Goal: Transaction & Acquisition: Download file/media

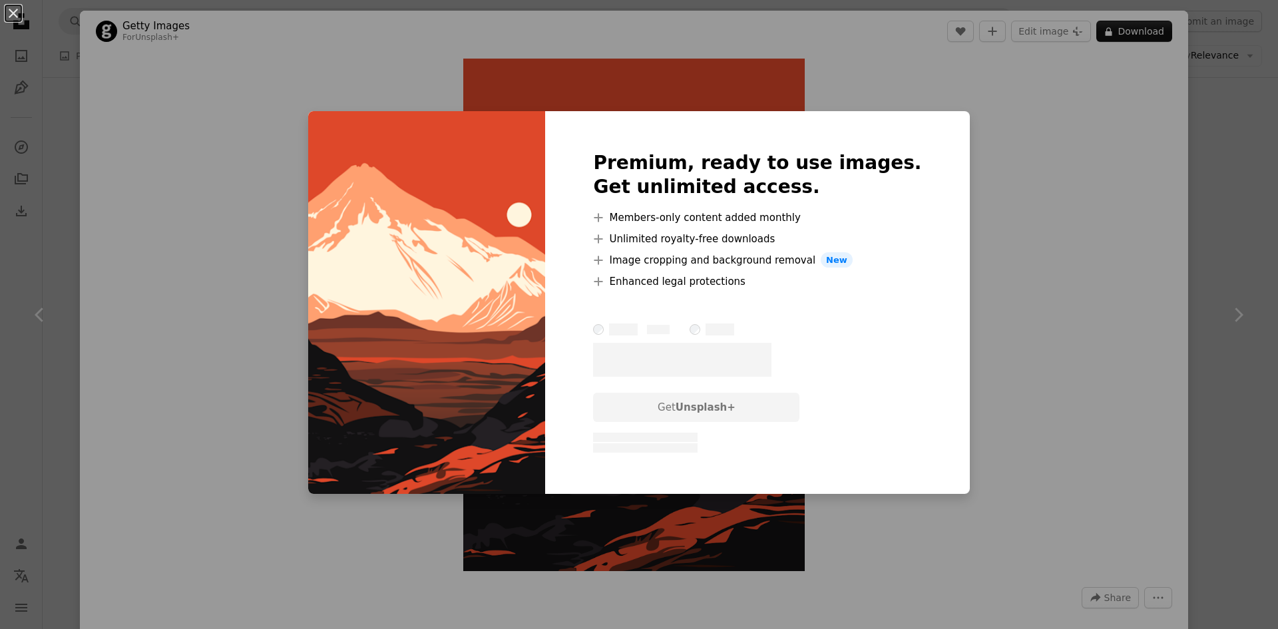
scroll to position [5618, 0]
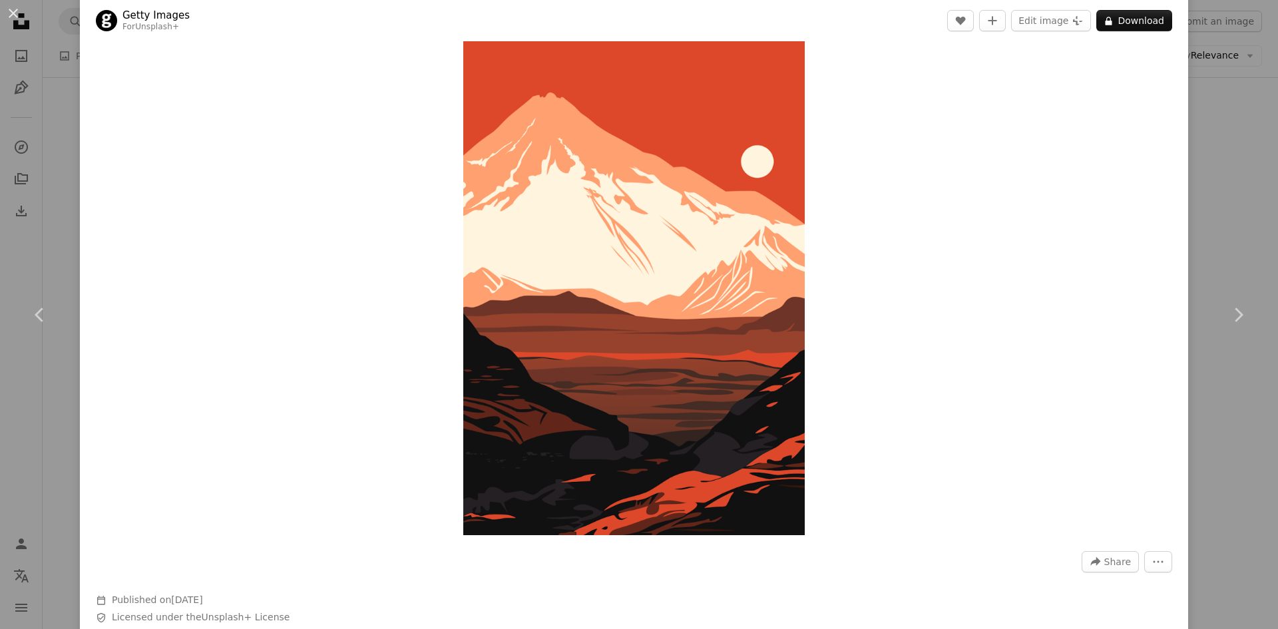
scroll to position [328, 0]
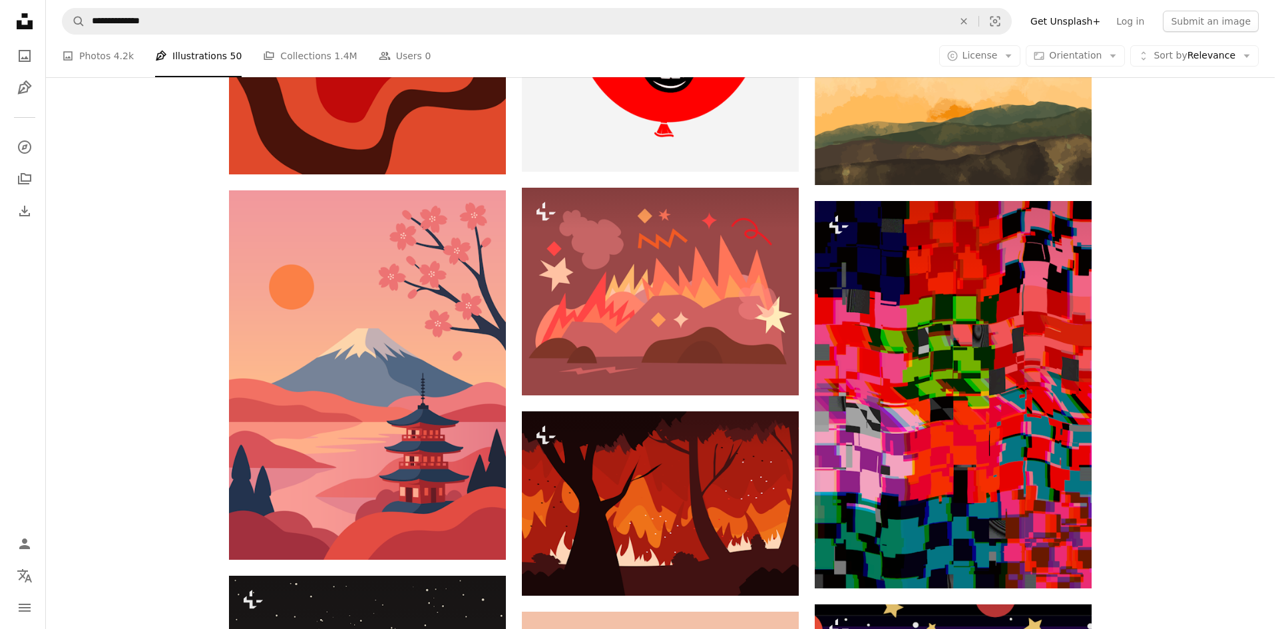
scroll to position [10144, 0]
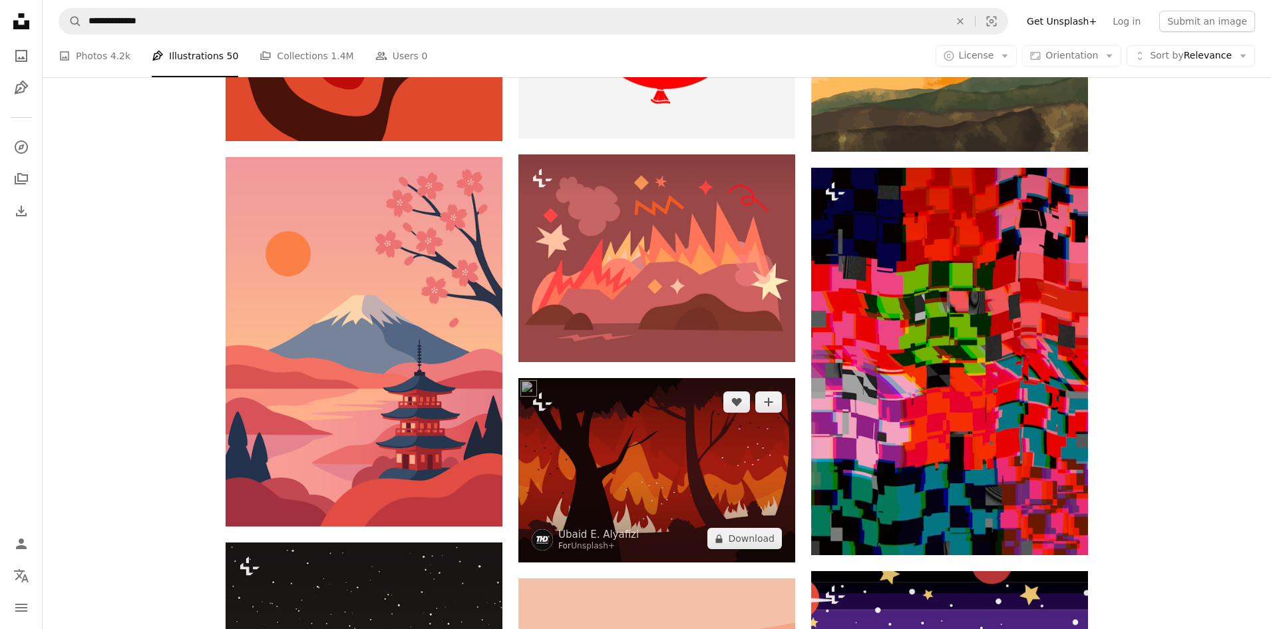
click at [730, 479] on img at bounding box center [657, 470] width 277 height 184
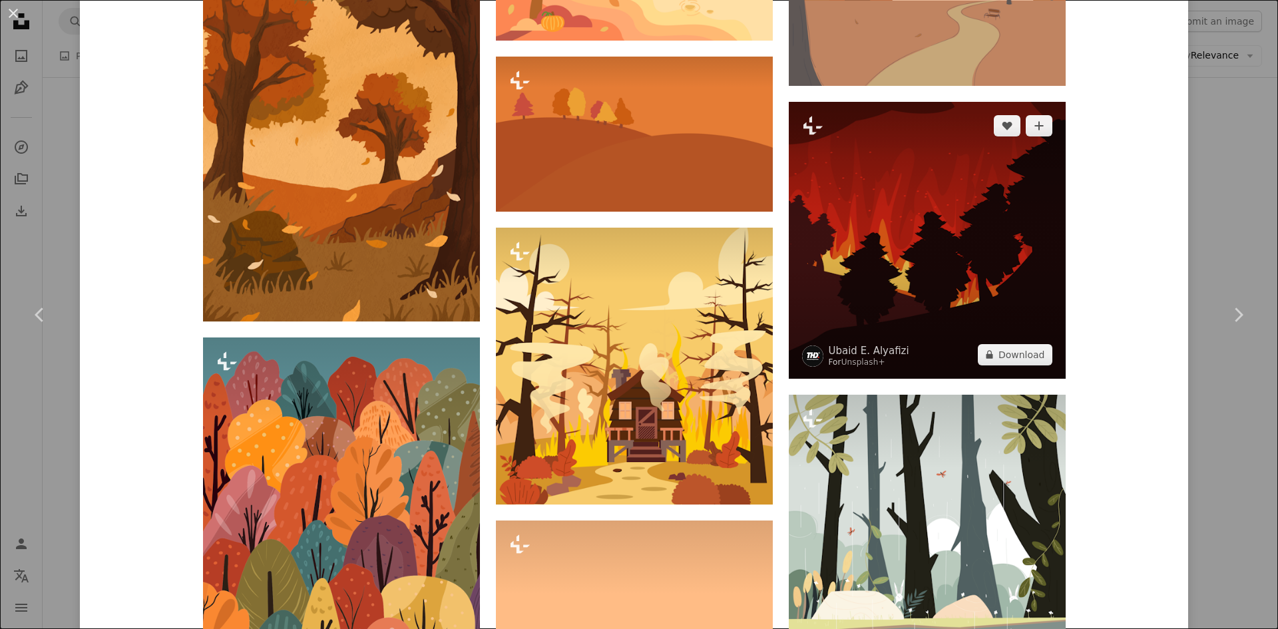
scroll to position [1198, 0]
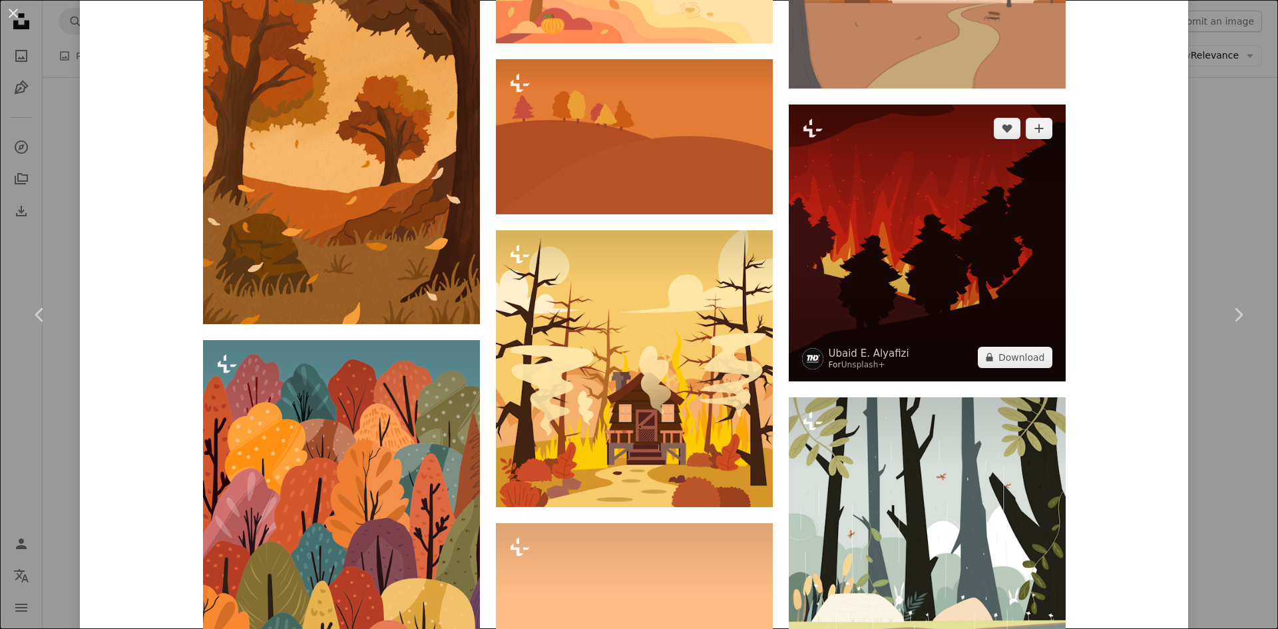
click at [920, 315] on img at bounding box center [927, 243] width 277 height 277
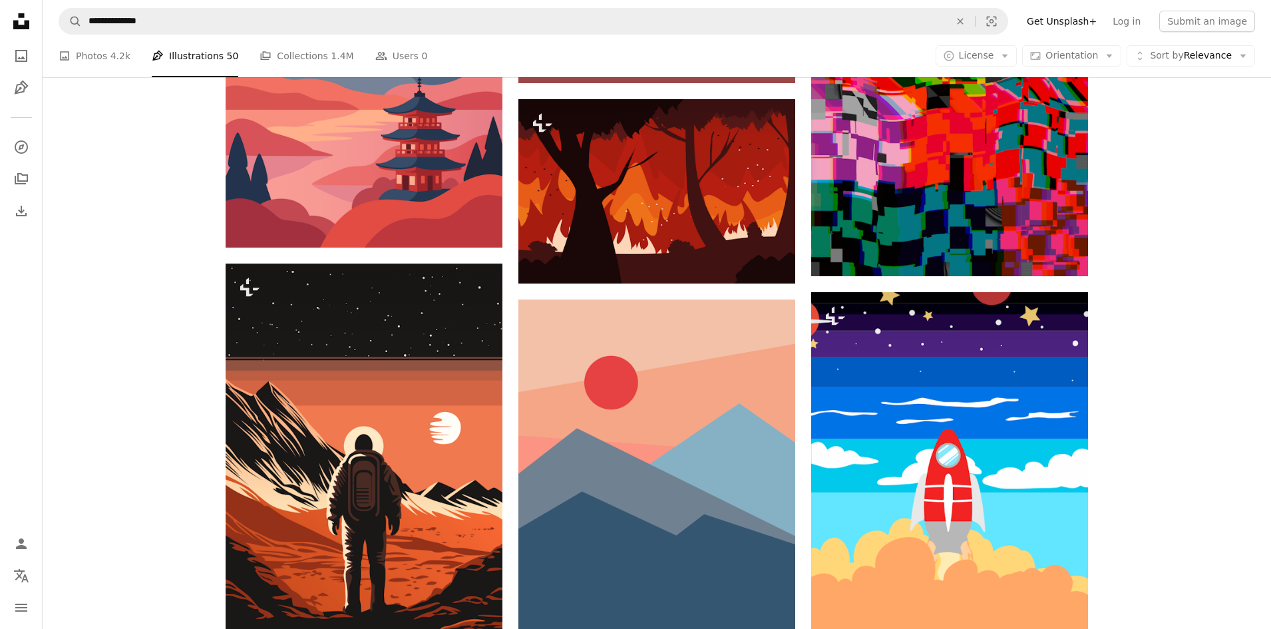
scroll to position [10410, 0]
